Goal: Task Accomplishment & Management: Manage account settings

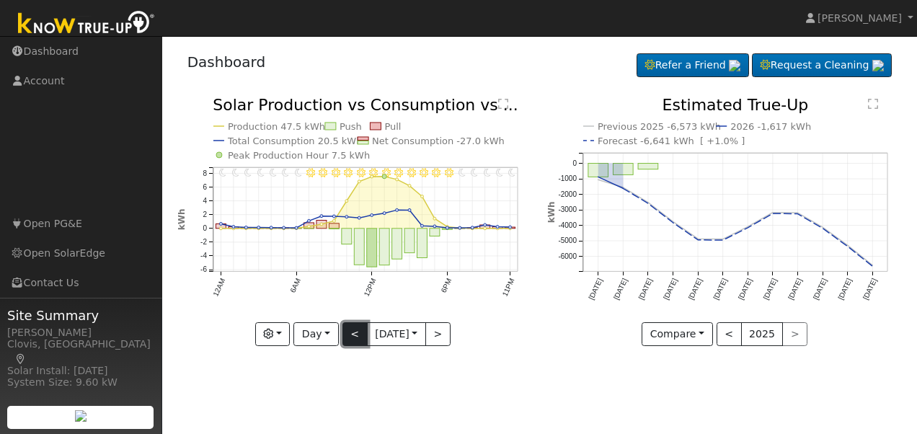
click at [358, 335] on button "<" at bounding box center [354, 334] width 25 height 25
click at [355, 335] on button "<" at bounding box center [354, 334] width 25 height 25
click at [441, 335] on button ">" at bounding box center [437, 334] width 25 height 25
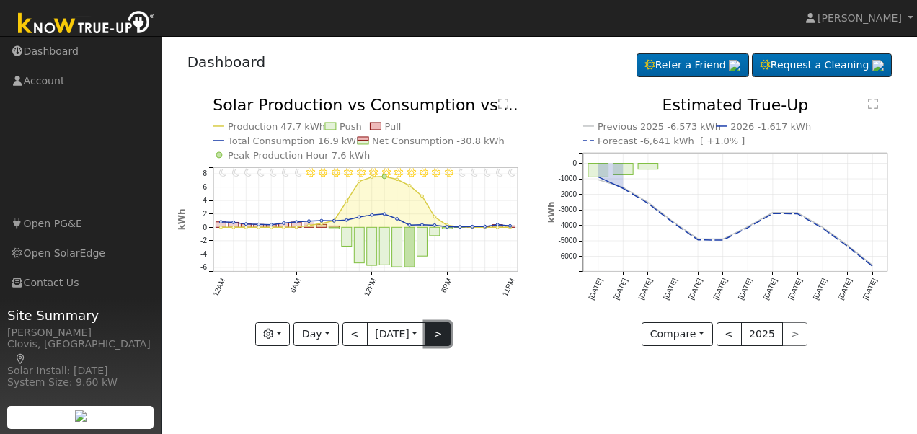
click at [441, 335] on button ">" at bounding box center [437, 334] width 25 height 25
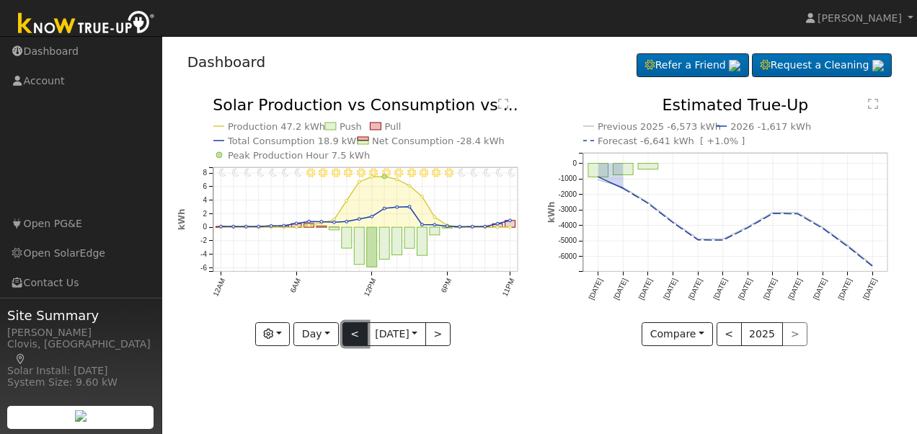
click at [352, 337] on button "<" at bounding box center [354, 334] width 25 height 25
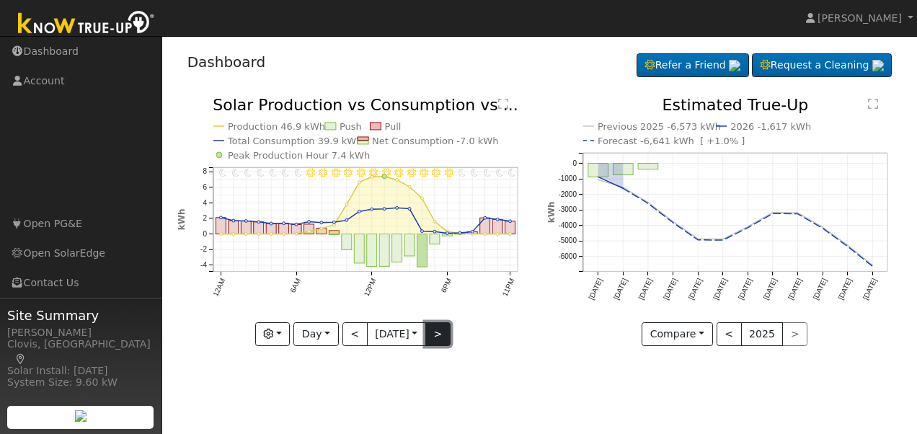
click at [446, 335] on button ">" at bounding box center [437, 334] width 25 height 25
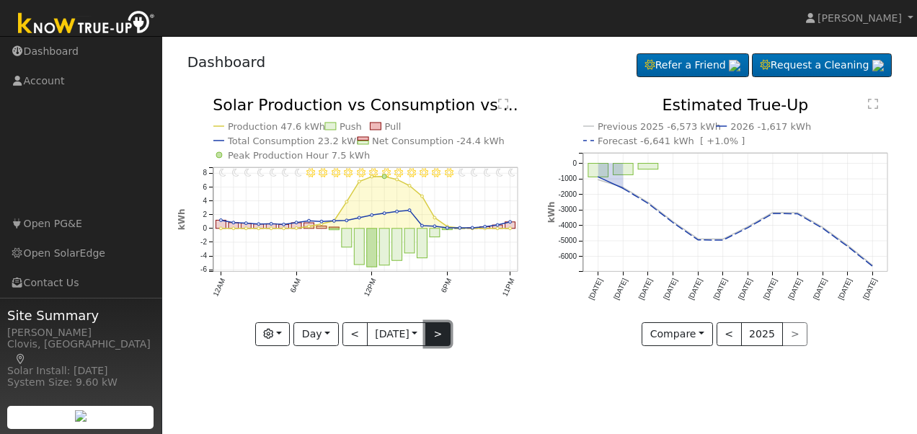
click at [437, 336] on button ">" at bounding box center [437, 334] width 25 height 25
click at [438, 335] on button ">" at bounding box center [437, 334] width 25 height 25
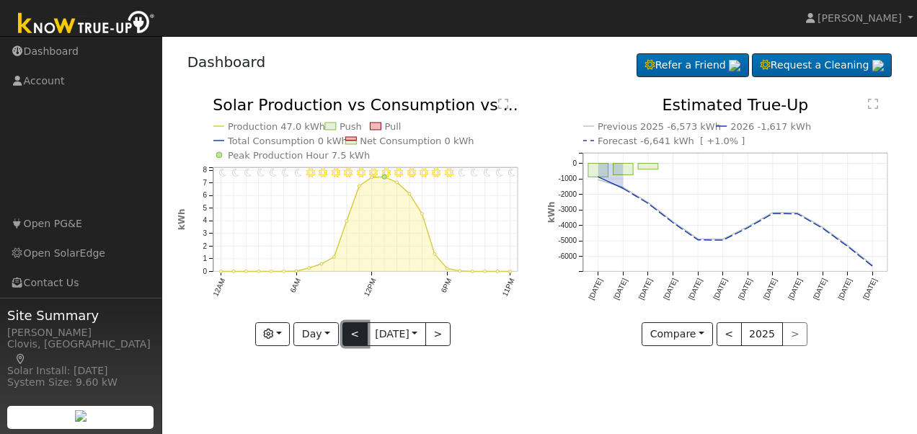
click at [352, 337] on button "<" at bounding box center [354, 334] width 25 height 25
type input "[DATE]"
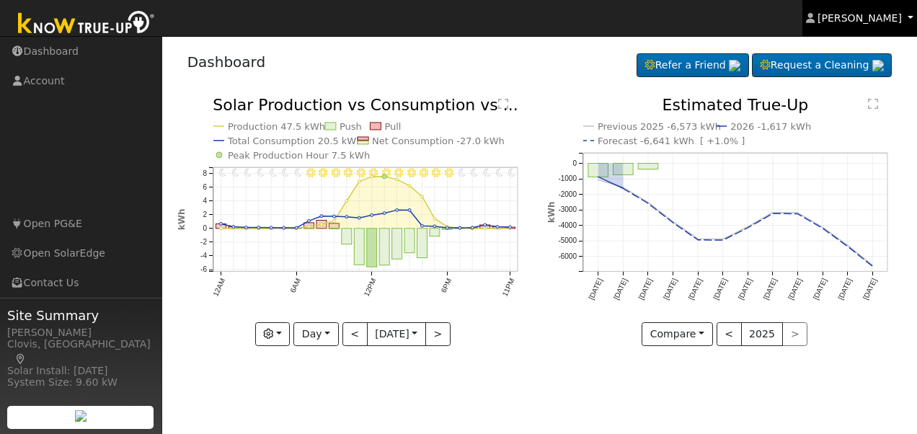
click at [878, 22] on span "[PERSON_NAME]" at bounding box center [860, 18] width 84 height 12
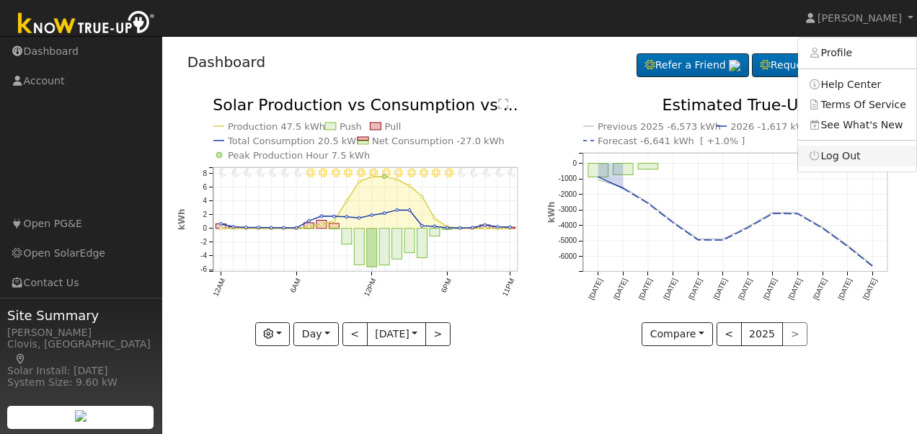
click at [860, 154] on link "Log Out" at bounding box center [857, 156] width 118 height 20
